Goal: Transaction & Acquisition: Purchase product/service

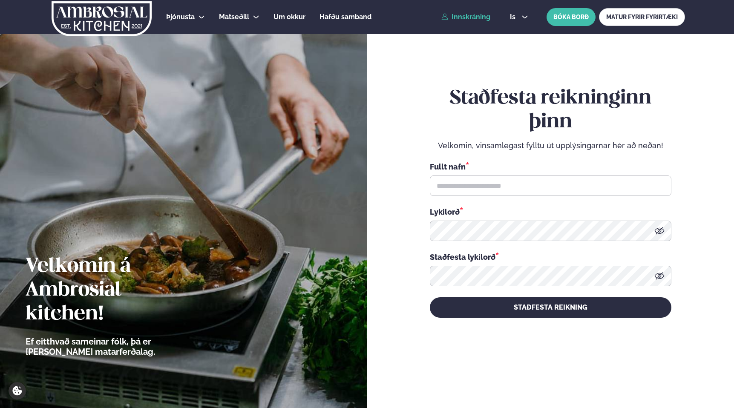
click at [463, 15] on link "Innskráning" at bounding box center [465, 17] width 49 height 8
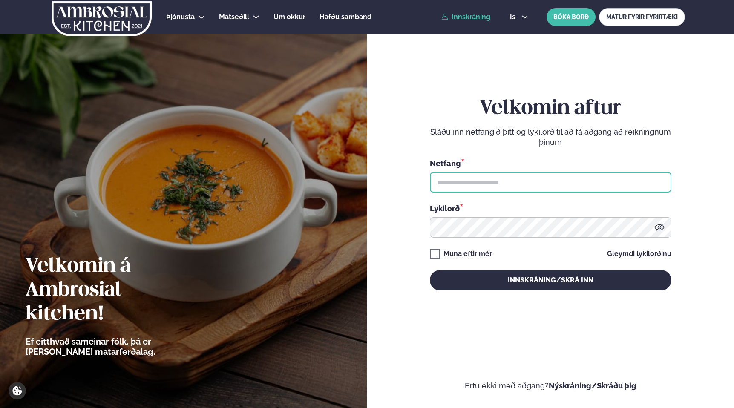
type input "**********"
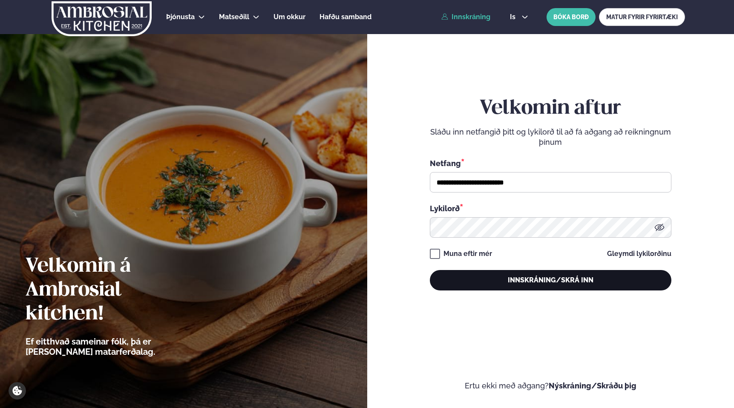
click at [528, 281] on button "Innskráning/Skrá inn" at bounding box center [551, 280] width 242 height 20
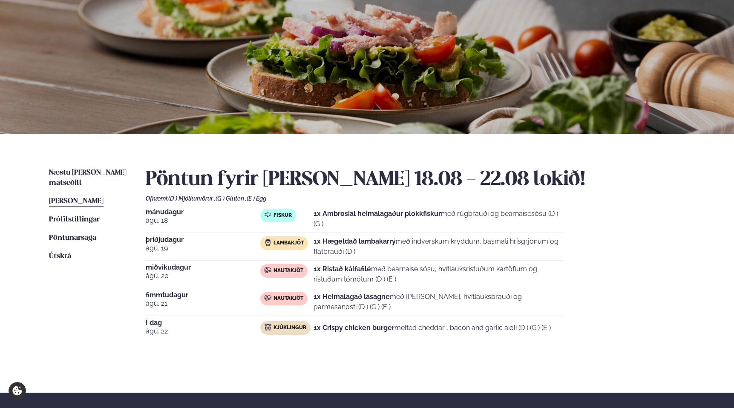
scroll to position [58, 0]
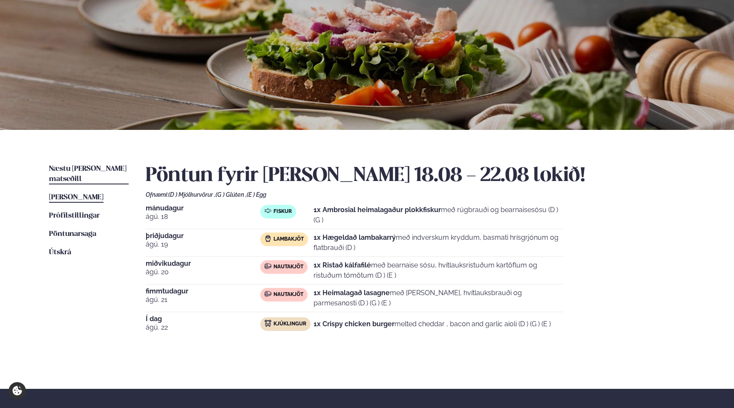
click at [74, 166] on span "Næstu [PERSON_NAME] matseðill" at bounding box center [88, 173] width 78 height 17
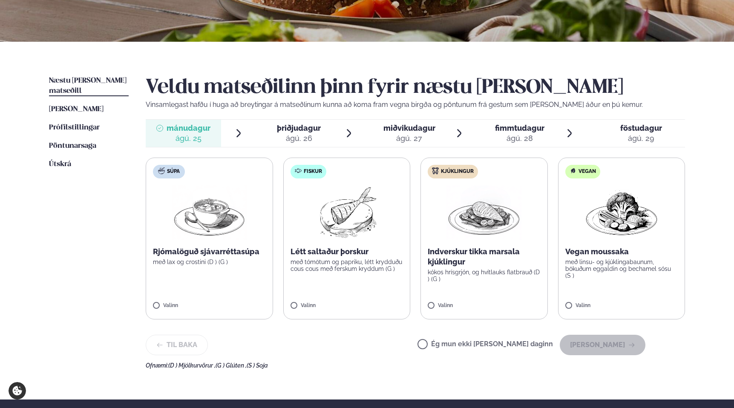
scroll to position [151, 0]
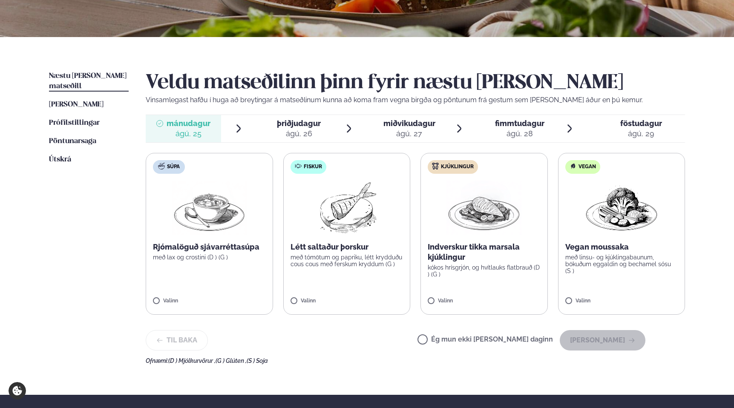
click at [460, 233] on img at bounding box center [483, 208] width 75 height 55
click at [607, 337] on button "[PERSON_NAME]" at bounding box center [603, 340] width 86 height 20
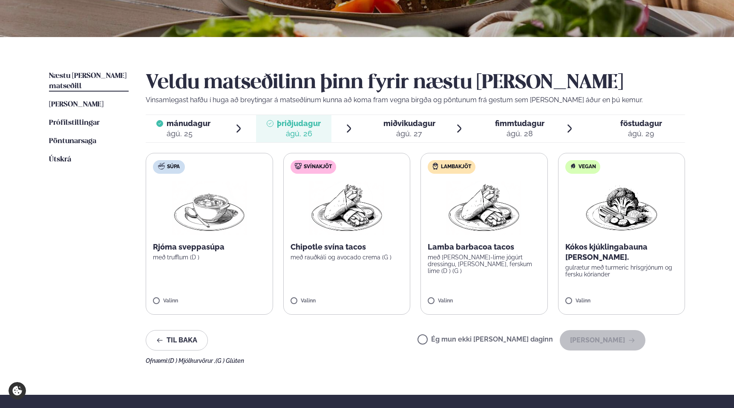
click at [485, 250] on p "Lamba barbacoa tacos" at bounding box center [484, 247] width 113 height 10
click at [592, 340] on button "[PERSON_NAME]" at bounding box center [603, 340] width 86 height 20
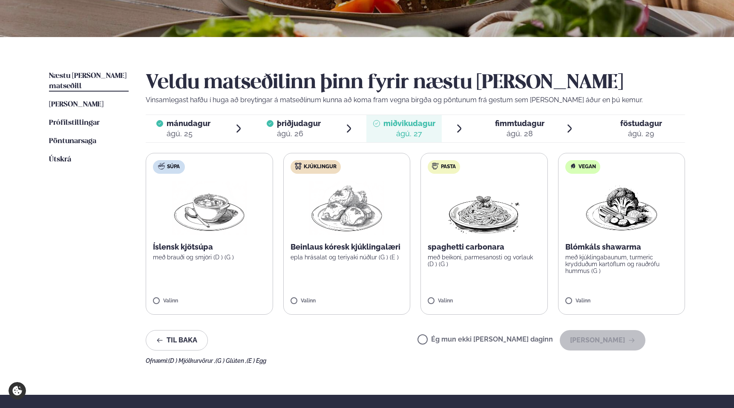
click at [194, 218] on img at bounding box center [209, 208] width 75 height 55
click at [598, 340] on button "[PERSON_NAME]" at bounding box center [603, 340] width 86 height 20
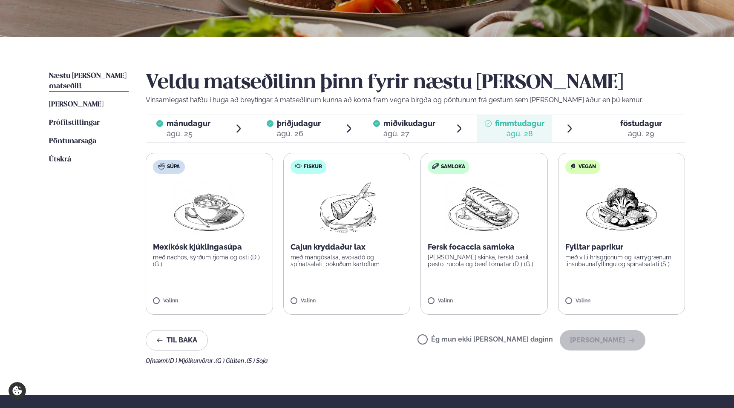
click at [265, 262] on p "með nachos, sýrðum rjóma og osti (D ) (G )" at bounding box center [209, 261] width 113 height 14
click at [616, 341] on button "[PERSON_NAME]" at bounding box center [603, 340] width 86 height 20
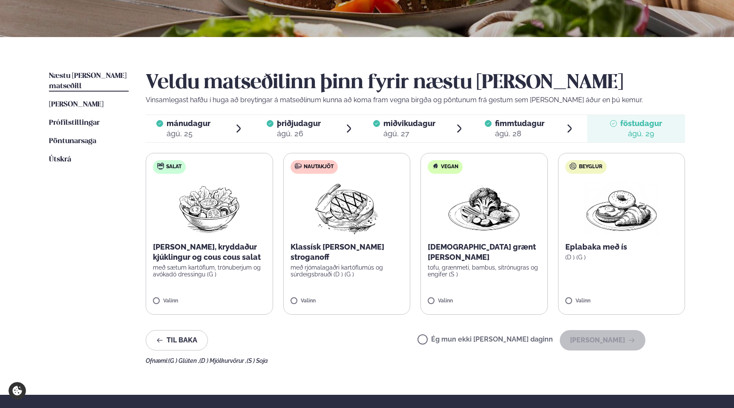
click at [346, 264] on p "með rjómalagaðri kartöflumús og súrdeigsbrauði (D ) (G )" at bounding box center [346, 271] width 113 height 14
click at [607, 340] on button "[PERSON_NAME]" at bounding box center [603, 340] width 86 height 20
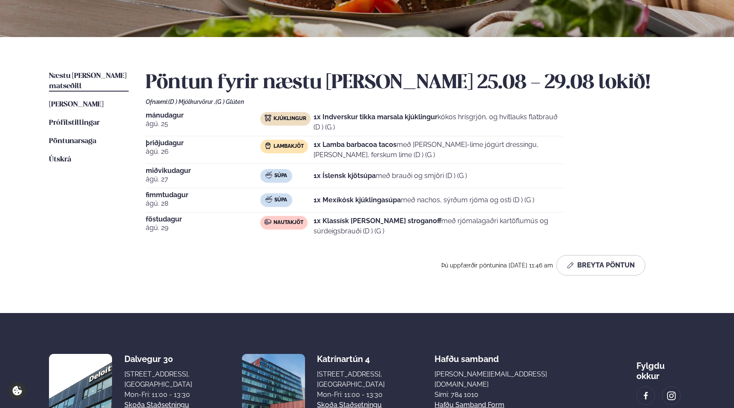
click at [624, 162] on div "[DATE] Kjúklingur 1x Indverskur tikka marsala kjúklingur kókos hrísgrjón, og hv…" at bounding box center [415, 176] width 539 height 128
